Goal: Task Accomplishment & Management: Manage account settings

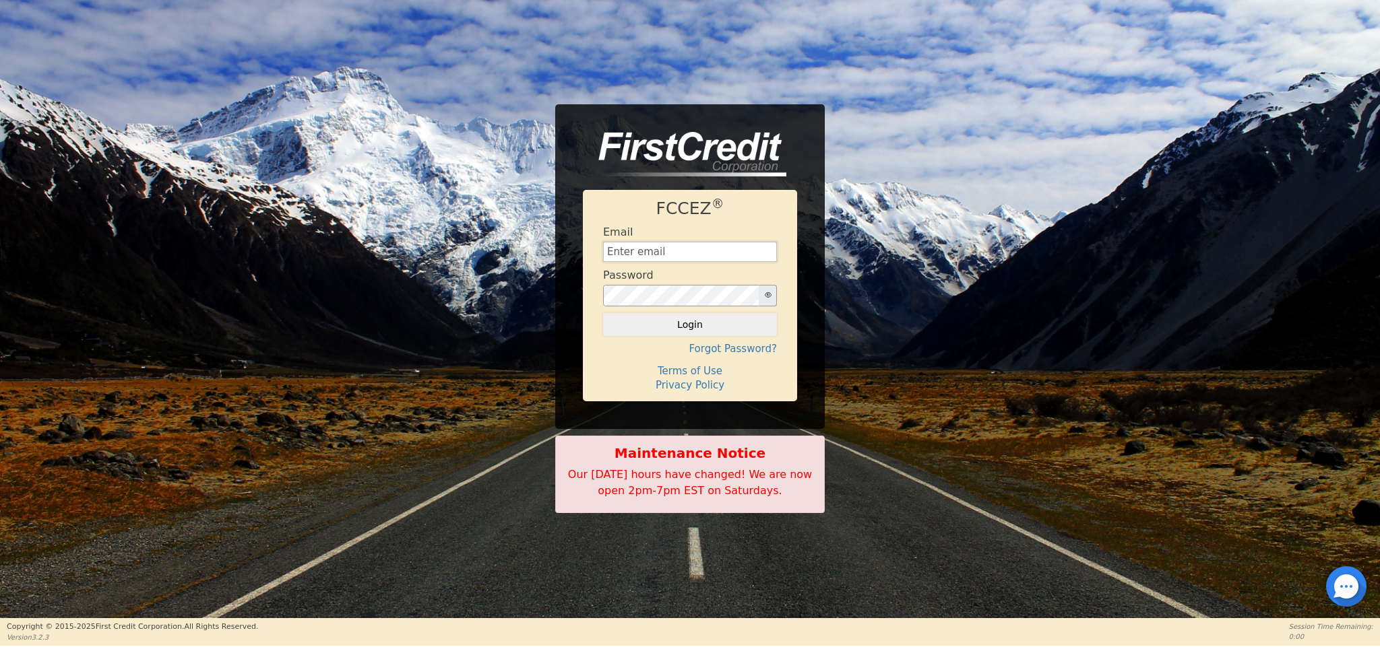
type input "[EMAIL_ADDRESS][DOMAIN_NAME]"
click at [739, 323] on button "Login" at bounding box center [690, 324] width 174 height 23
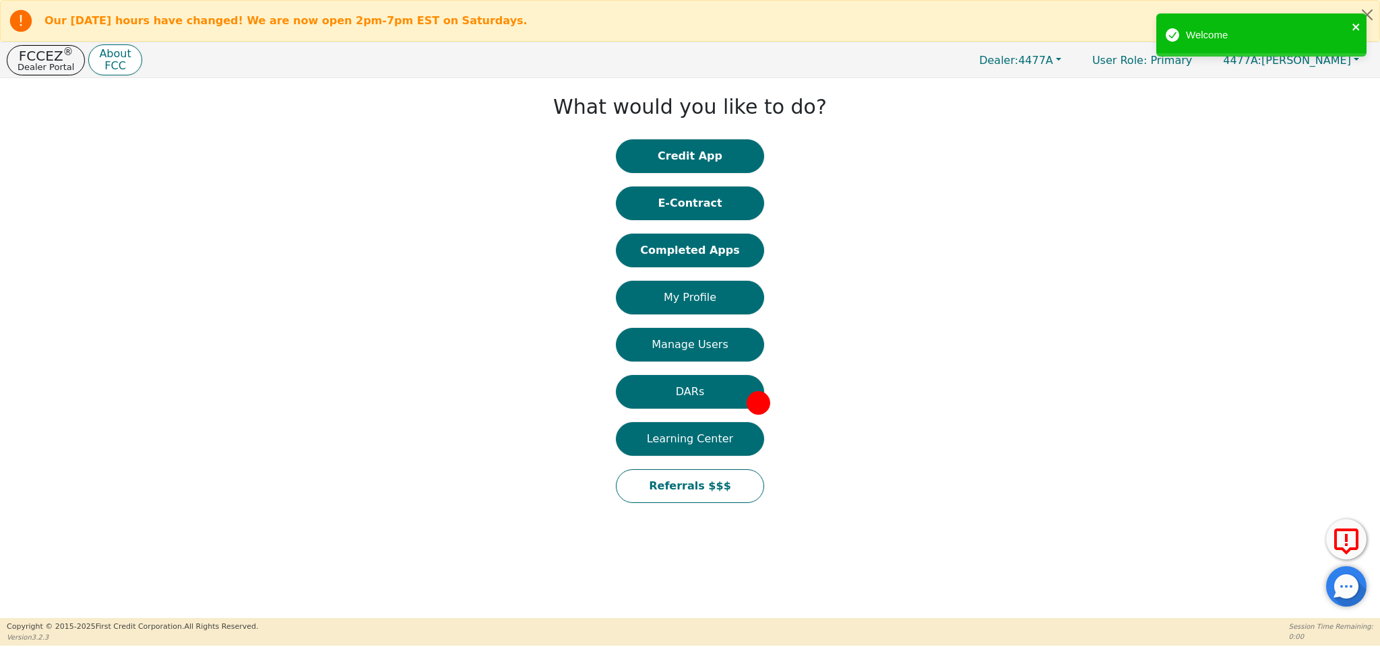
click at [1359, 26] on icon "close" at bounding box center [1356, 27] width 9 height 11
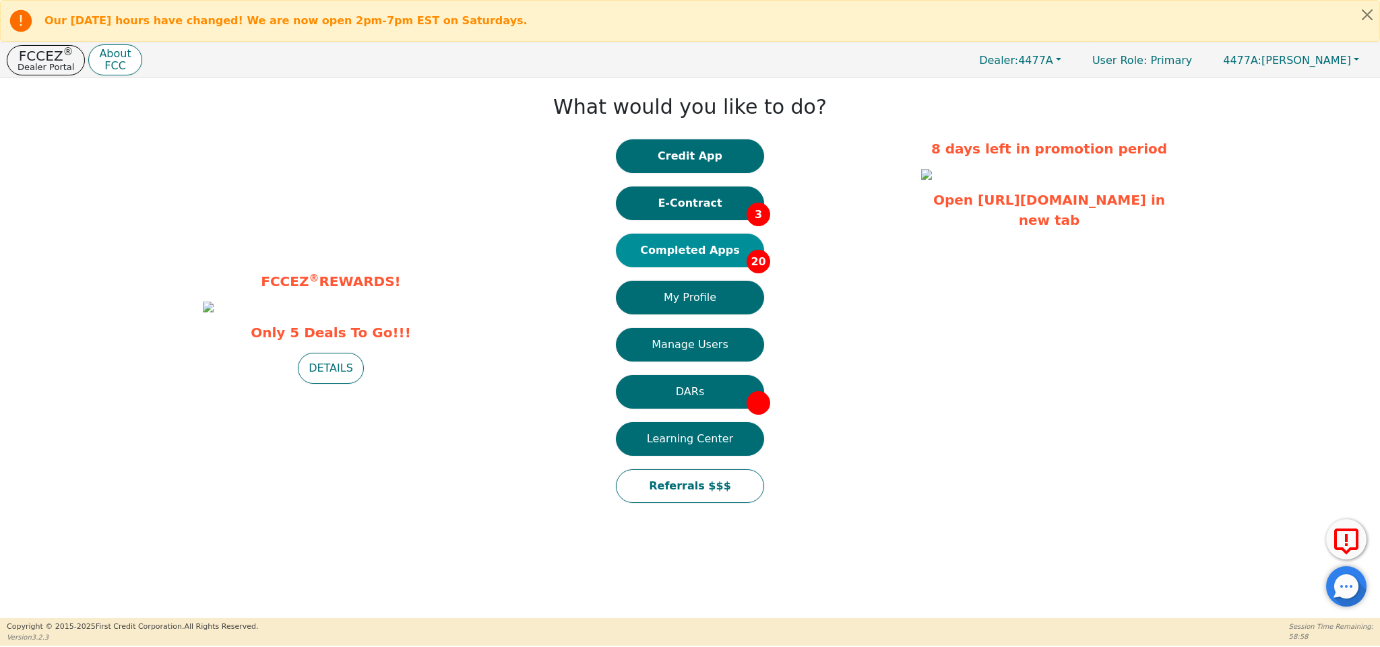
click at [717, 254] on button "Completed Apps 20" at bounding box center [690, 251] width 148 height 34
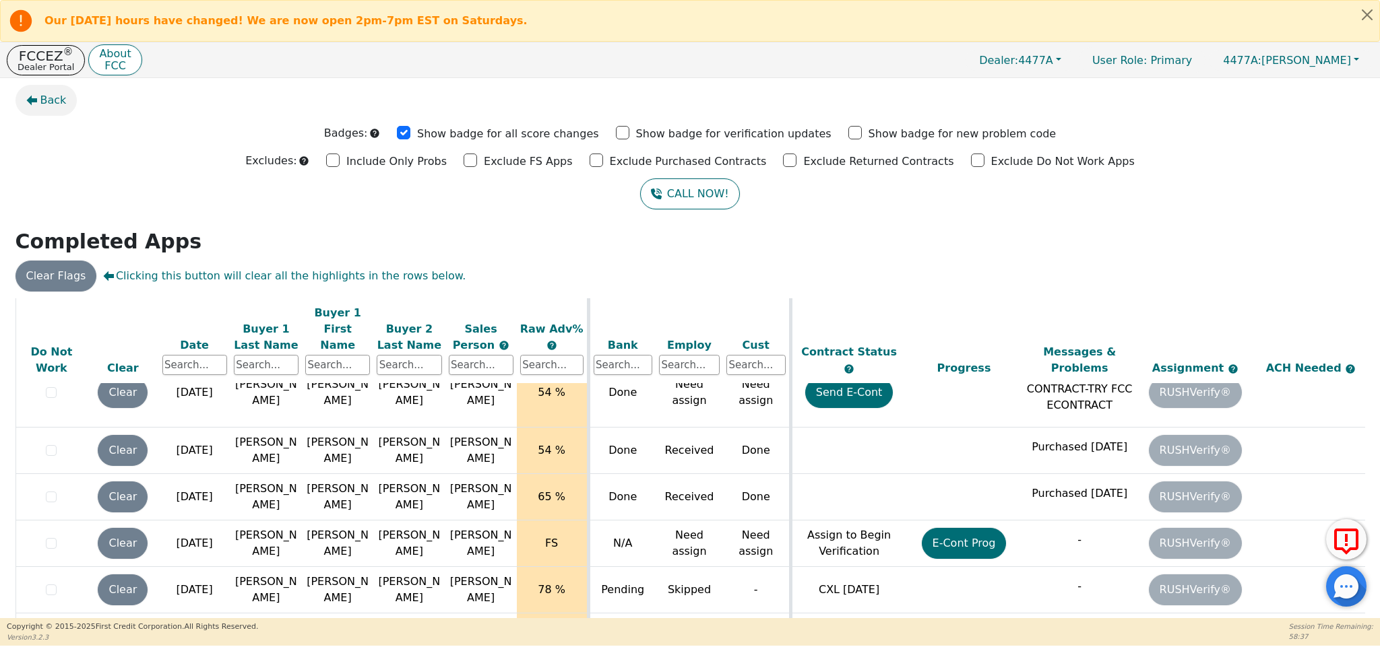
click at [52, 103] on span "Back" at bounding box center [53, 100] width 26 height 16
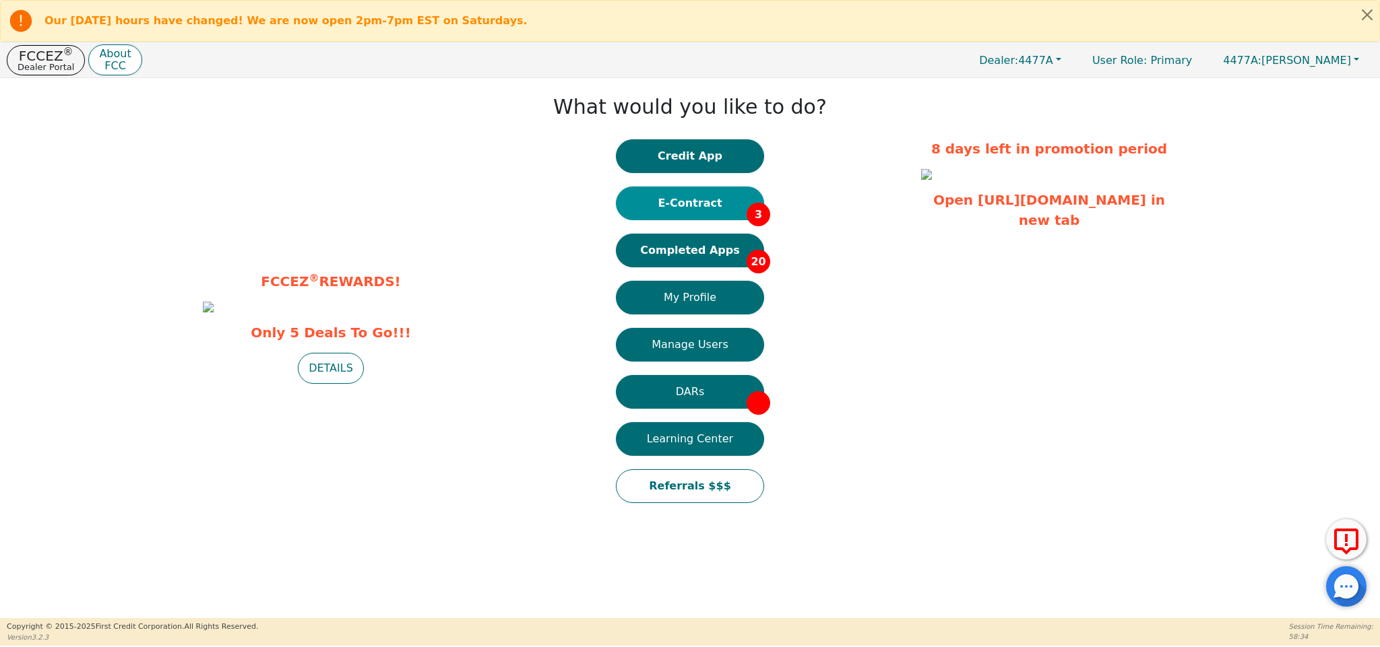
click at [720, 210] on button "E-Contract 3" at bounding box center [690, 204] width 148 height 34
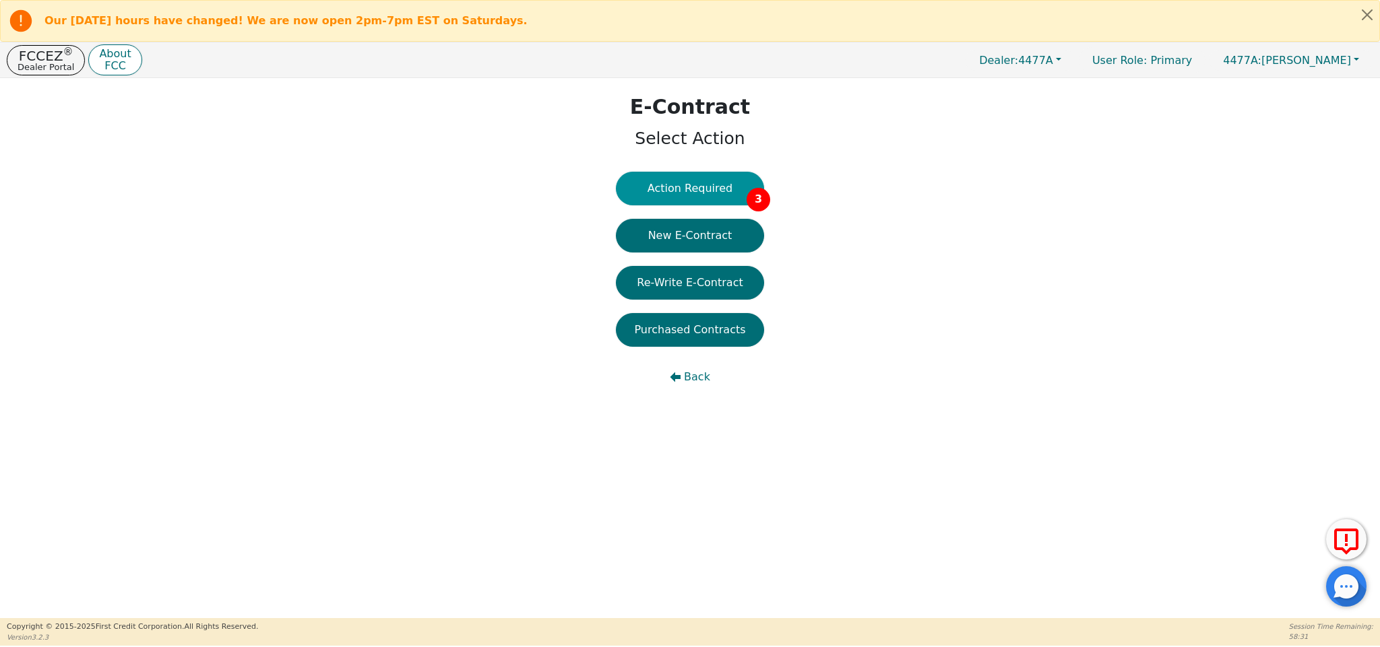
click at [718, 185] on button "Action Required 3" at bounding box center [690, 189] width 148 height 34
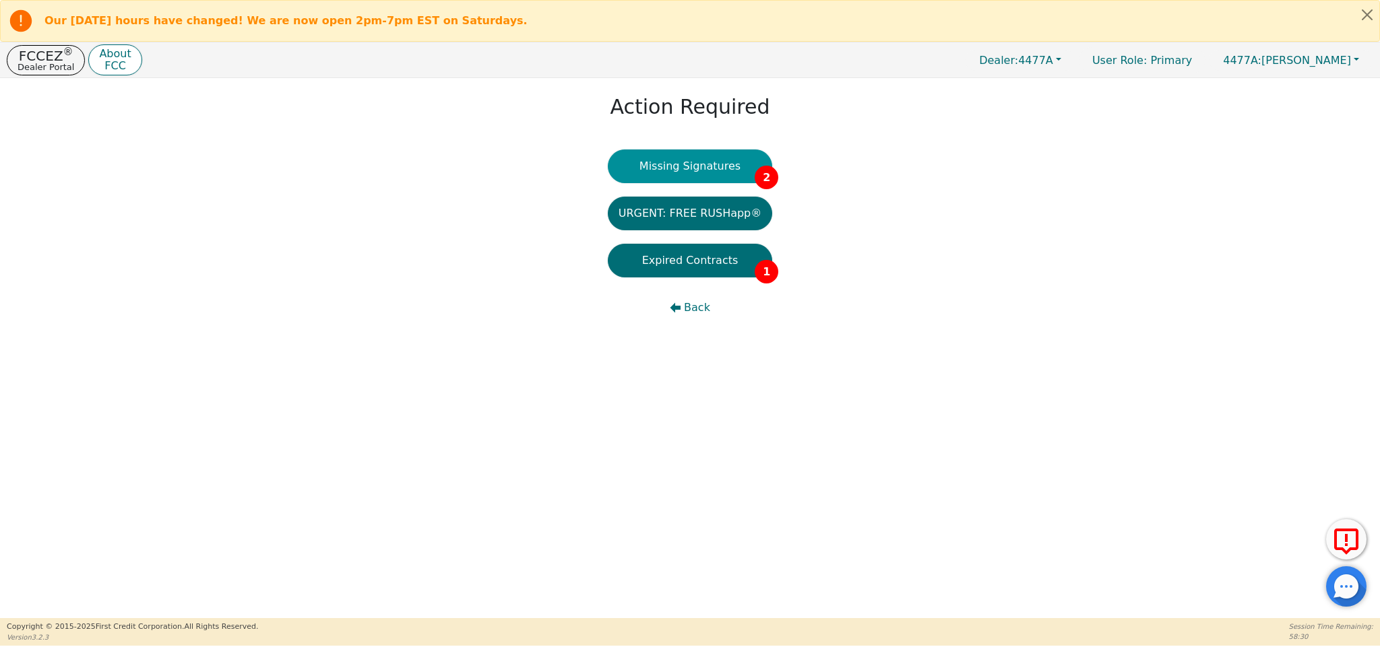
click at [716, 178] on button "Missing Signatures 2" at bounding box center [690, 167] width 165 height 34
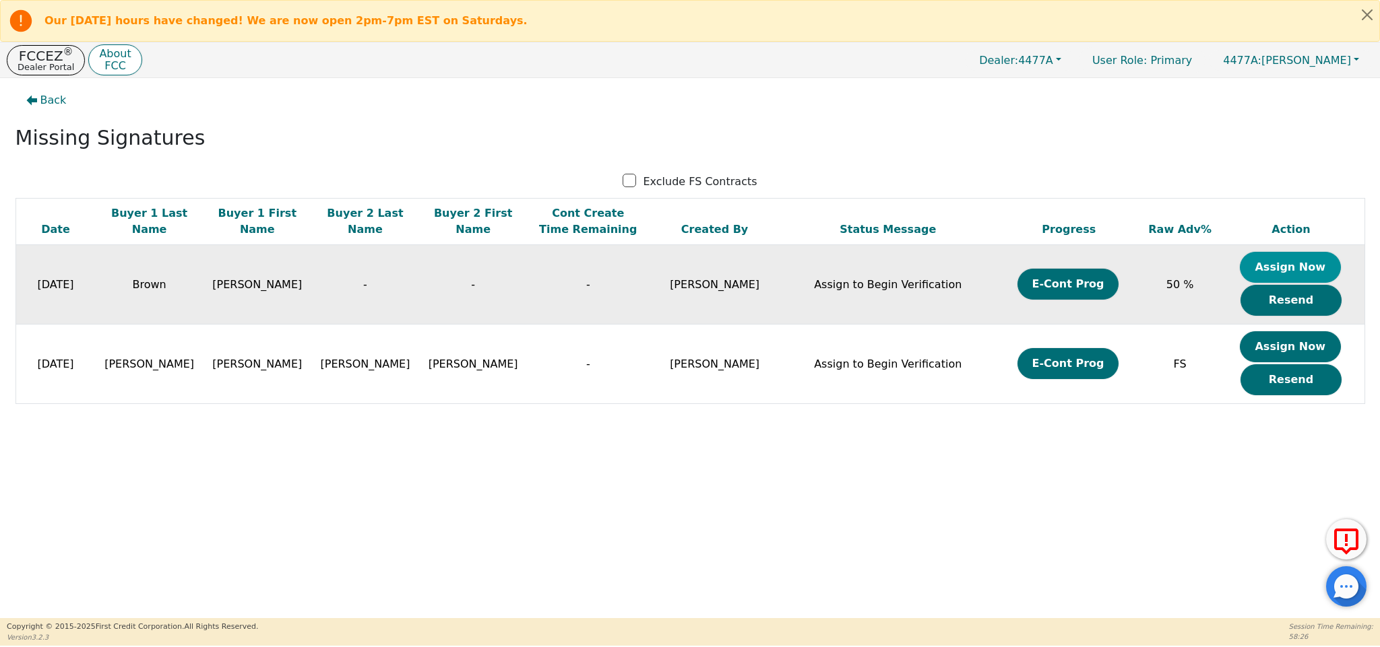
click at [1304, 267] on button "Assign Now" at bounding box center [1290, 267] width 101 height 31
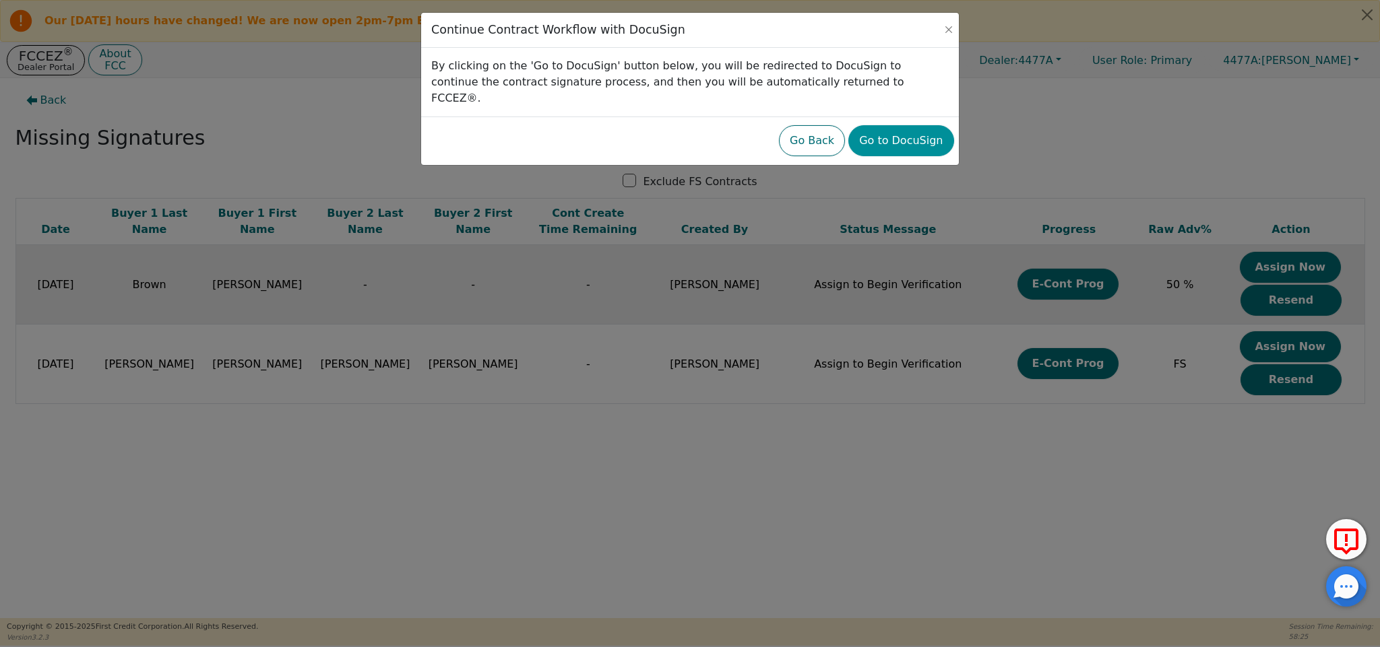
click at [918, 125] on button "Go to DocuSign" at bounding box center [900, 140] width 105 height 31
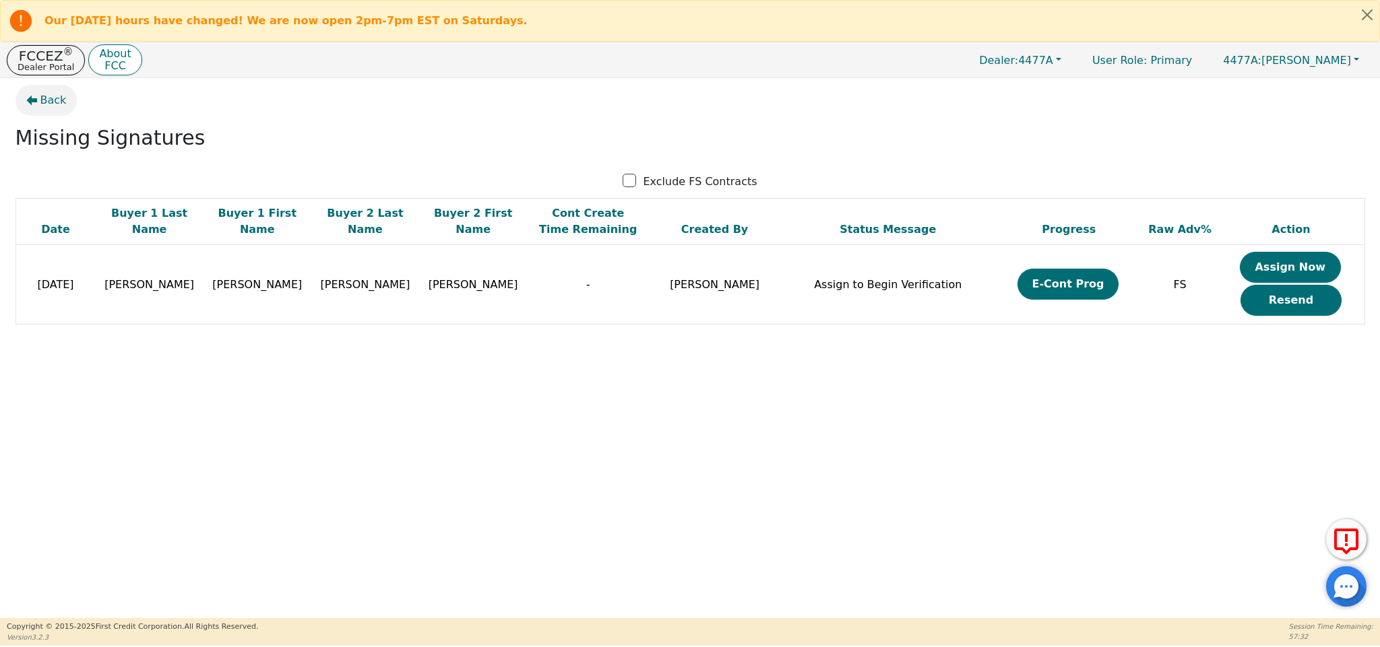
click at [45, 108] on span "Back" at bounding box center [53, 100] width 26 height 16
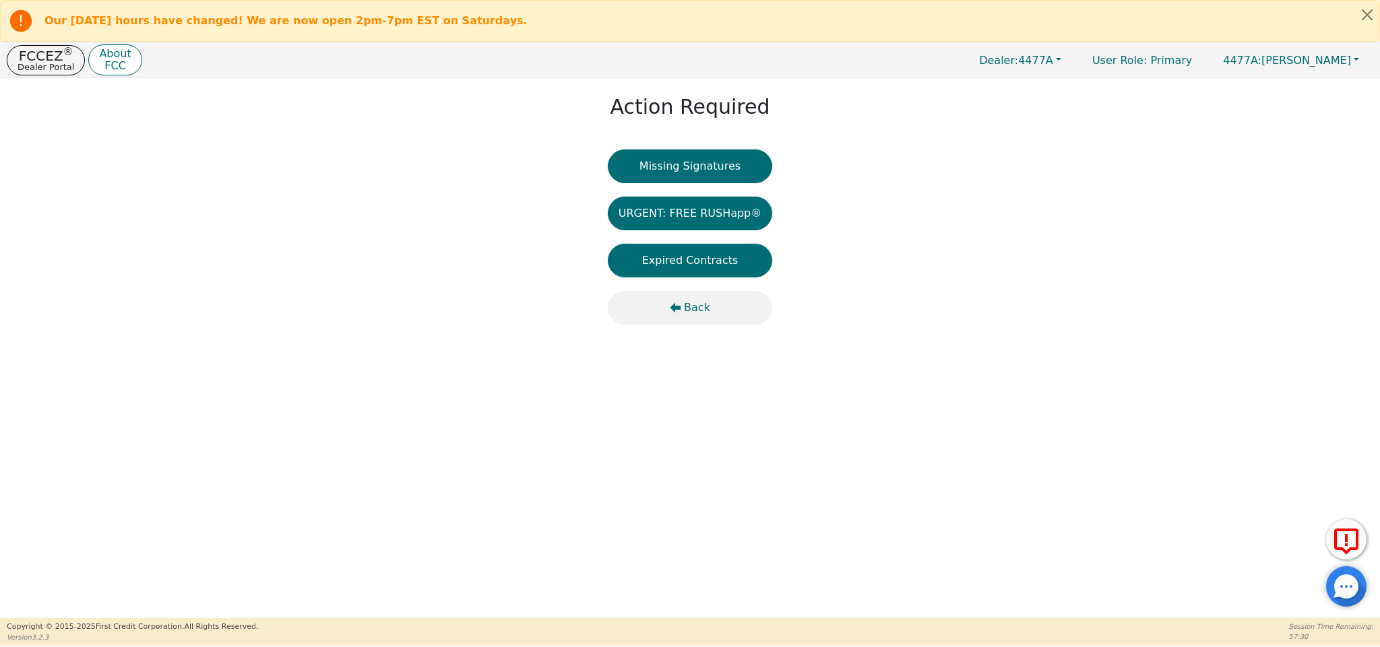
click at [685, 310] on span "Back" at bounding box center [697, 308] width 26 height 16
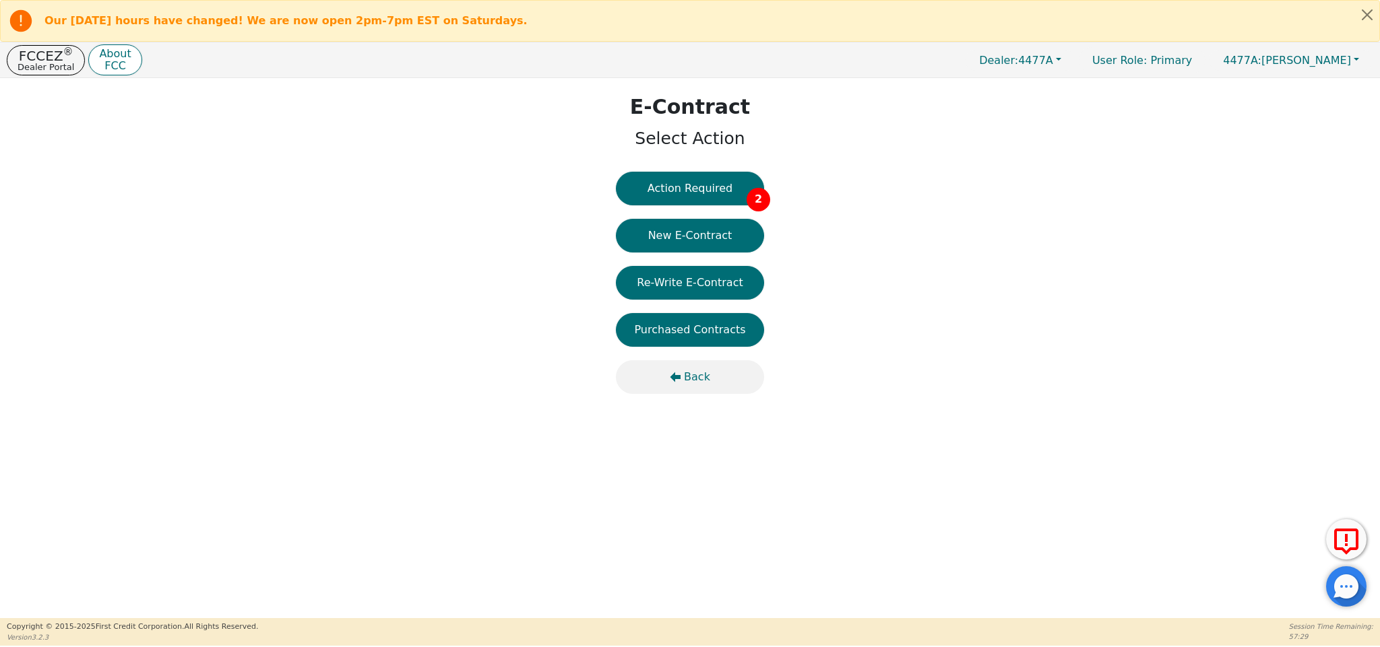
click at [697, 384] on span "Back" at bounding box center [697, 377] width 26 height 16
